Goal: Information Seeking & Learning: Find specific fact

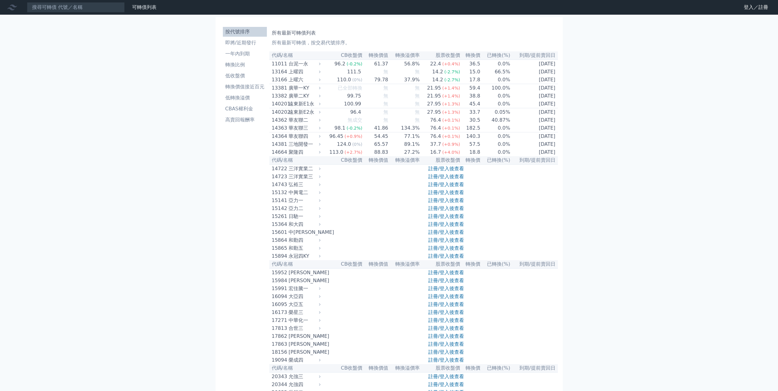
click at [110, 8] on input at bounding box center [76, 7] width 98 height 10
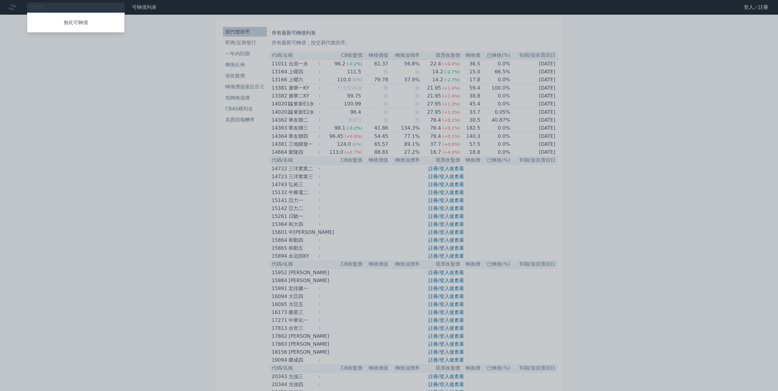
click at [115, 77] on div at bounding box center [389, 195] width 778 height 391
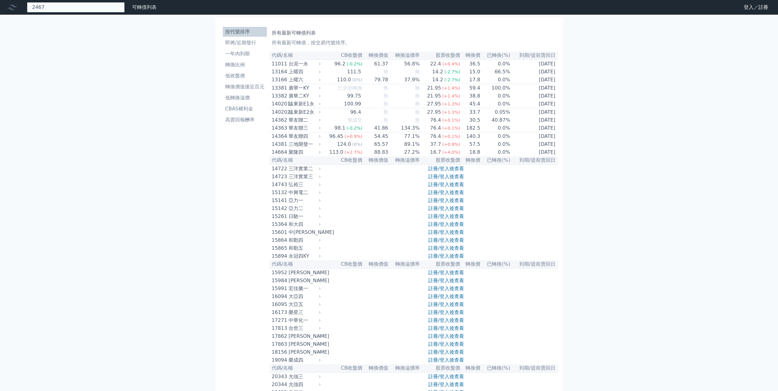
click at [98, 8] on div "2467 無此可轉債" at bounding box center [76, 7] width 98 height 10
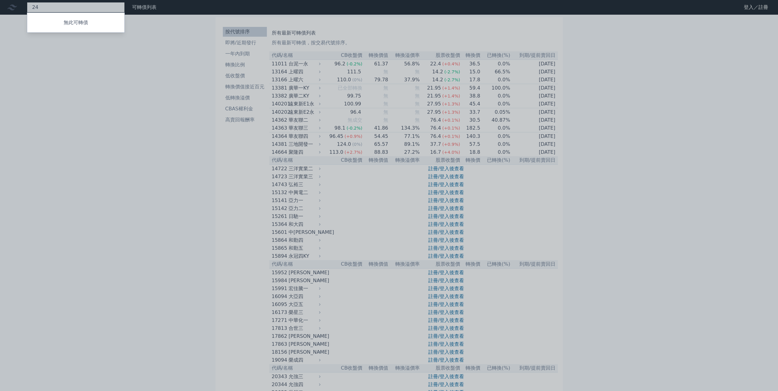
type input "2"
type input "3689"
click at [57, 42] on div "36894 湧德四" at bounding box center [48, 43] width 33 height 7
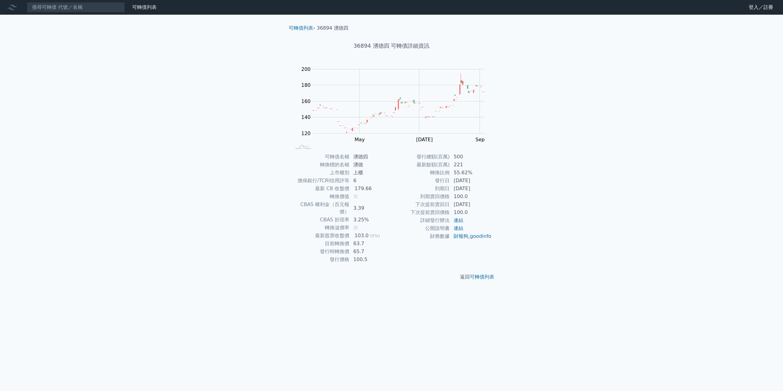
click at [654, 94] on div "可轉債列表 財務數據 可轉債列表 財務數據 登入／註冊 登入／註冊 可轉債列表 › 36894 湧德四 36894 湧德四 可轉債詳細資訊 Zoom Out …" at bounding box center [391, 195] width 783 height 391
